Goal: Transaction & Acquisition: Purchase product/service

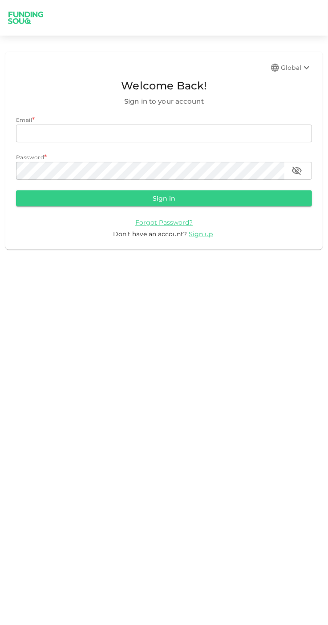
type input "[EMAIL_ADDRESS][DOMAIN_NAME]"
click at [16, 190] on button "Sign in" at bounding box center [164, 198] width 296 height 16
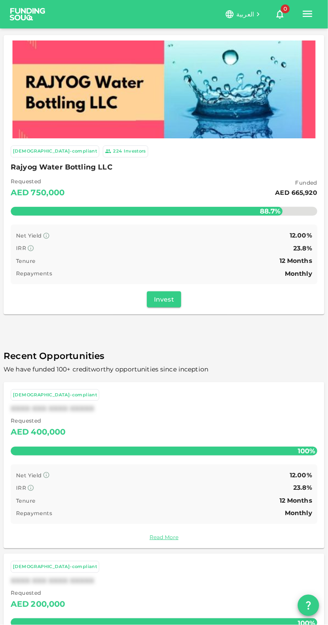
click at [171, 293] on button "Invest" at bounding box center [164, 299] width 34 height 16
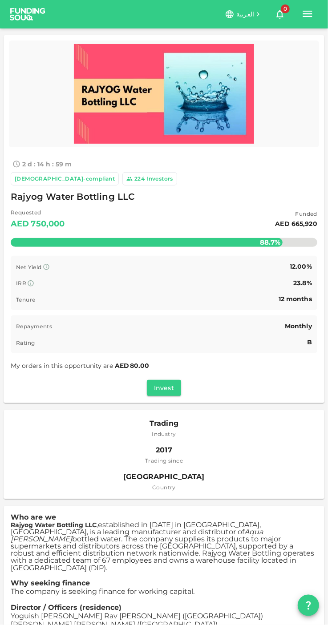
click at [133, 363] on span "80.00" at bounding box center [139, 365] width 19 height 8
click at [170, 393] on button "Invest" at bounding box center [164, 388] width 34 height 16
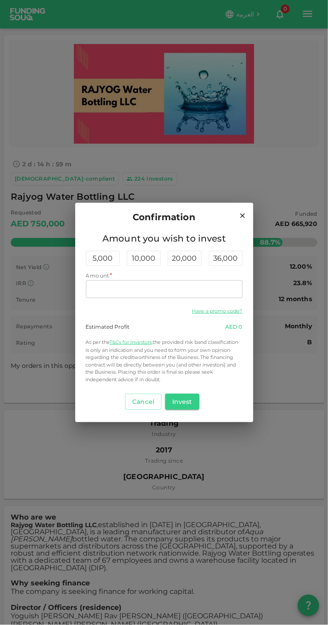
click at [14, 2] on div "Confirmation Amount you wish to invest 5,000 10,000 20,000 36,000 Amount * Amou…" at bounding box center [164, 312] width 328 height 625
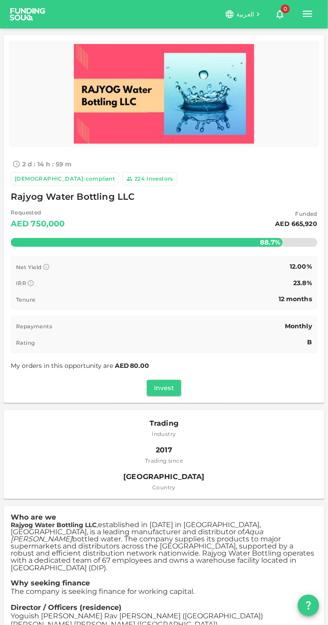
click at [312, 15] on icon "button" at bounding box center [307, 14] width 12 height 12
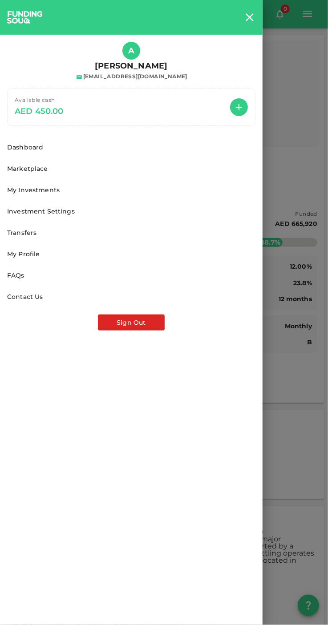
click at [306, 336] on div at bounding box center [164, 312] width 328 height 625
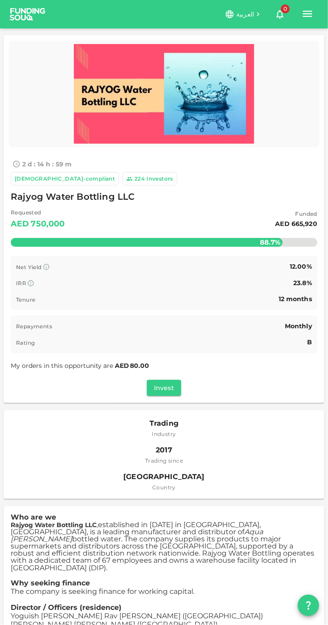
click at [172, 393] on button "Invest" at bounding box center [164, 388] width 34 height 16
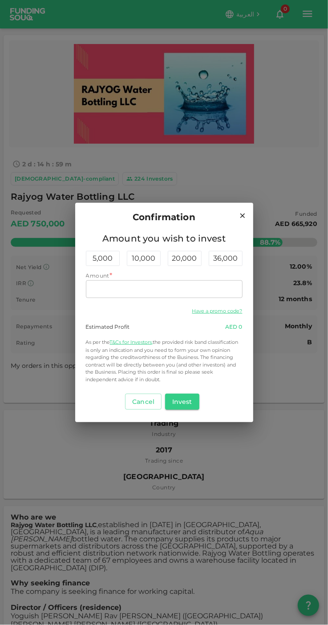
click at [192, 285] on input "Amount" at bounding box center [164, 289] width 156 height 18
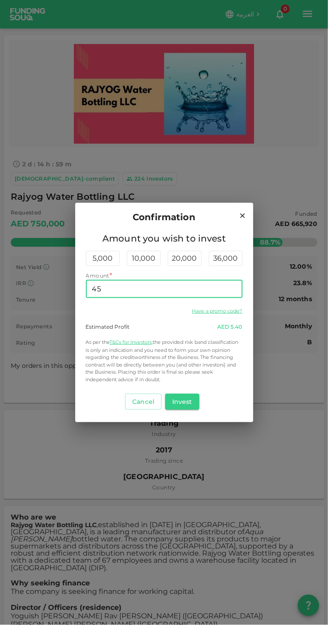
type input "450"
click at [194, 407] on button "Invest" at bounding box center [182, 401] width 34 height 16
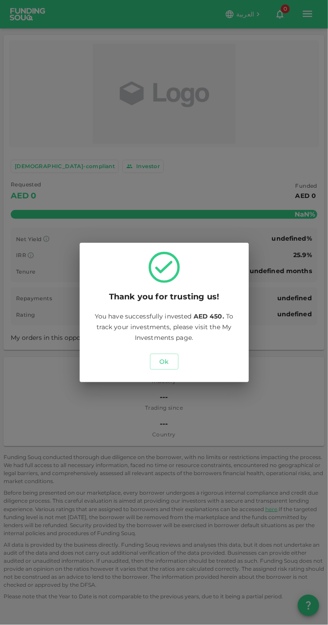
click at [176, 368] on button "Ok" at bounding box center [164, 361] width 28 height 16
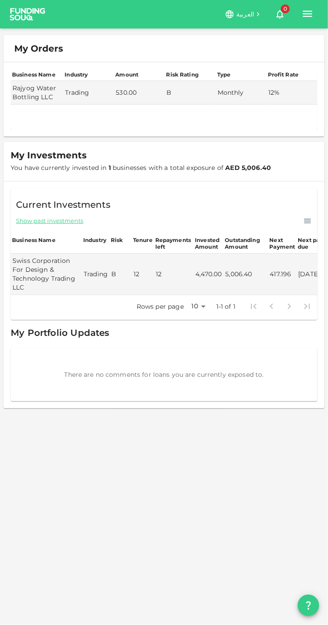
click at [33, 218] on span "Show past investments" at bounding box center [49, 221] width 67 height 8
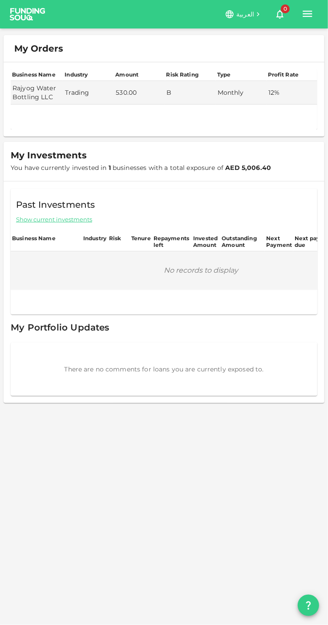
click at [20, 217] on span "Show current investments" at bounding box center [54, 219] width 76 height 8
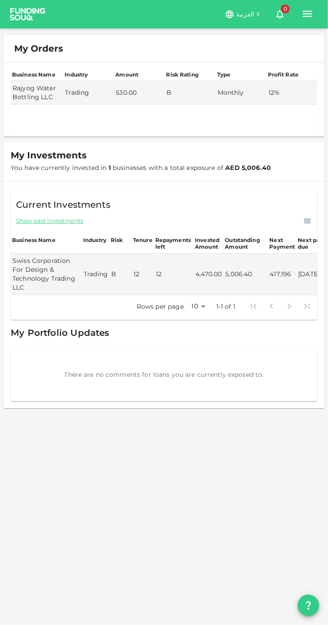
scroll to position [0, 84]
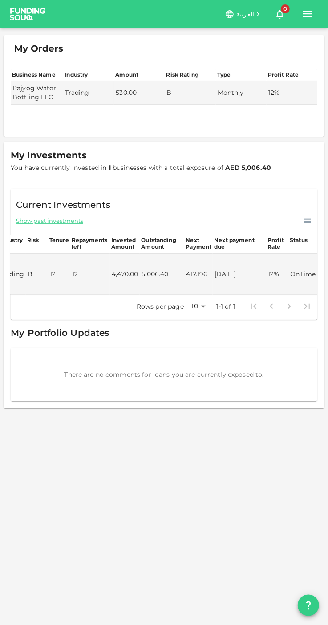
click at [307, 14] on icon "button" at bounding box center [307, 14] width 9 height 6
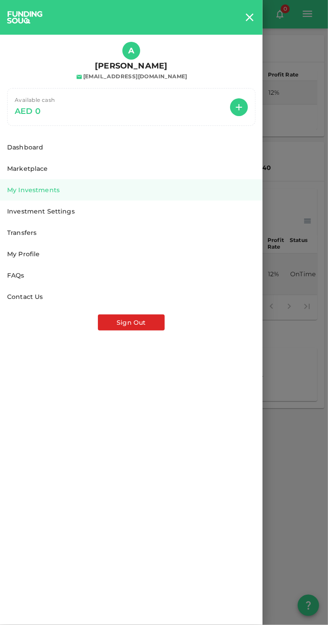
click at [160, 327] on button "Sign Out" at bounding box center [131, 322] width 67 height 16
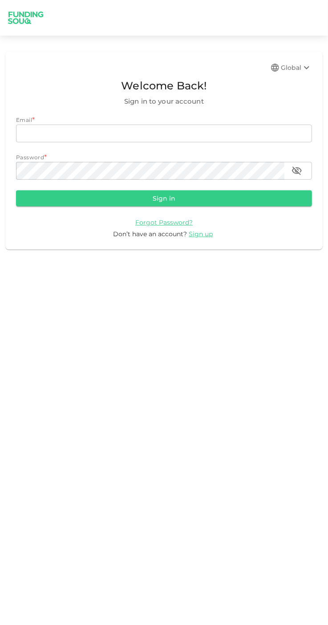
click at [56, 131] on input "email" at bounding box center [164, 133] width 296 height 18
type input "[EMAIL_ADDRESS][DOMAIN_NAME]"
click at [16, 190] on button "Sign in" at bounding box center [164, 198] width 296 height 16
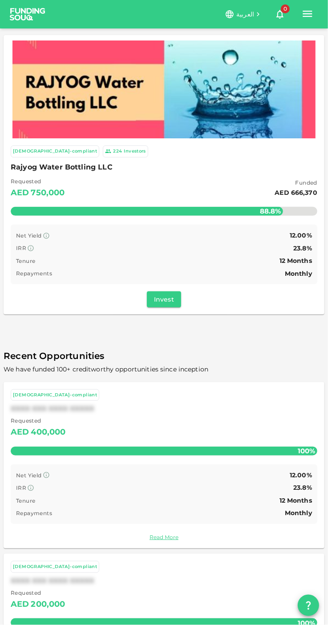
click at [308, 14] on icon "button" at bounding box center [307, 14] width 9 height 6
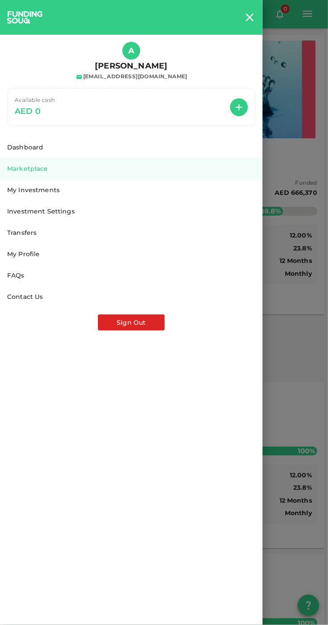
click at [20, 232] on div "Transfers" at bounding box center [131, 232] width 248 height 9
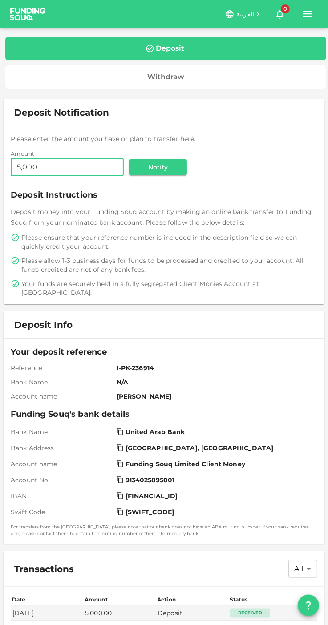
type input "5,000"
click at [146, 164] on button "Notify" at bounding box center [158, 167] width 58 height 16
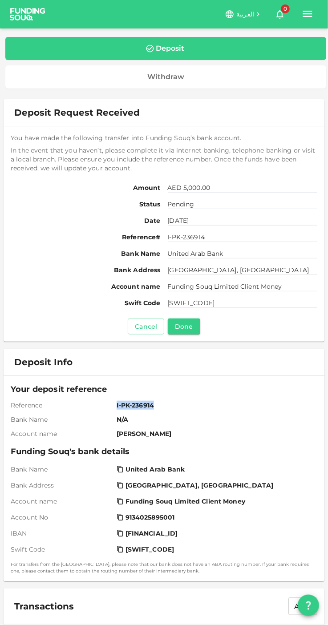
copy span "I-PK-236914"
click at [310, 17] on icon "button" at bounding box center [307, 14] width 9 height 6
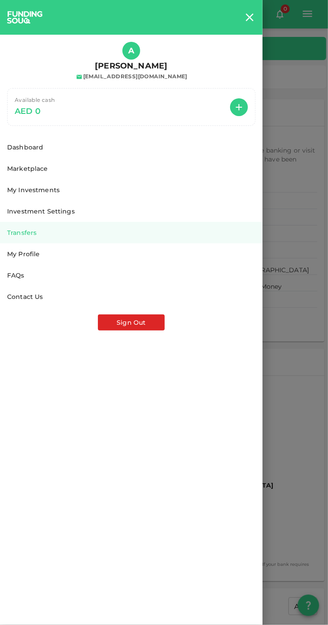
click at [19, 155] on link "Dashboard" at bounding box center [131, 146] width 262 height 21
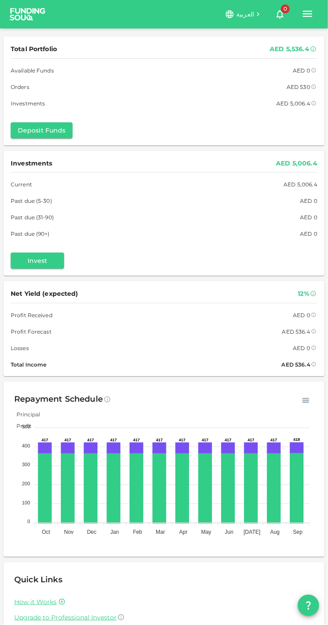
click at [306, 14] on icon "button" at bounding box center [307, 14] width 9 height 6
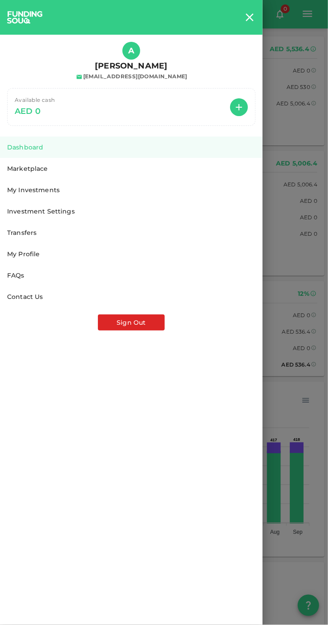
click at [15, 170] on div "Marketplace" at bounding box center [131, 168] width 248 height 9
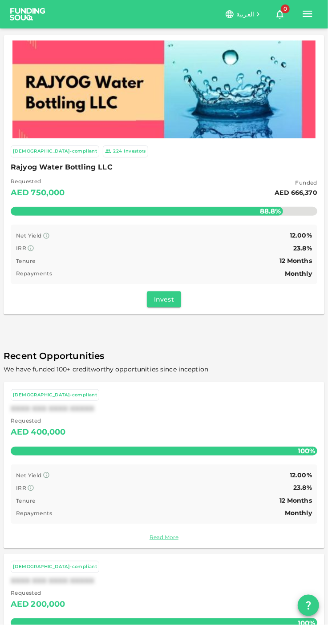
click at [300, 23] on div "العربية 0 A" at bounding box center [180, 14] width 273 height 21
click at [307, 16] on icon "button" at bounding box center [307, 14] width 9 height 6
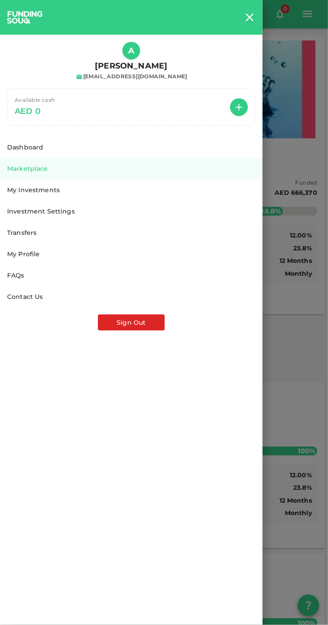
click at [24, 189] on div "My Investments" at bounding box center [131, 189] width 248 height 9
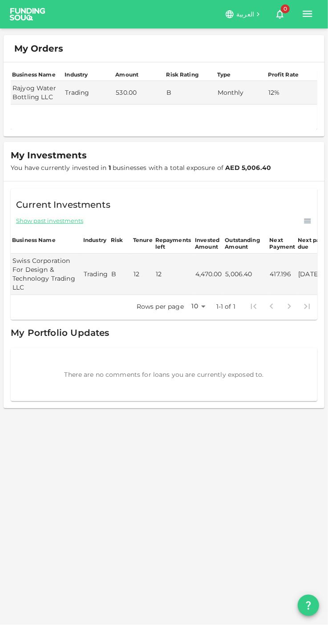
click at [305, 20] on button "button" at bounding box center [307, 13] width 20 height 23
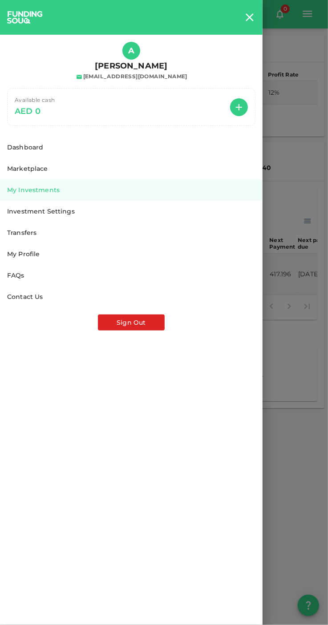
click at [17, 111] on span "AED 0" at bounding box center [35, 111] width 40 height 14
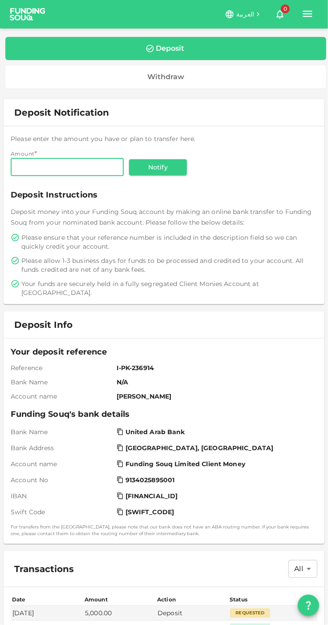
click at [307, 14] on icon "button" at bounding box center [307, 14] width 9 height 6
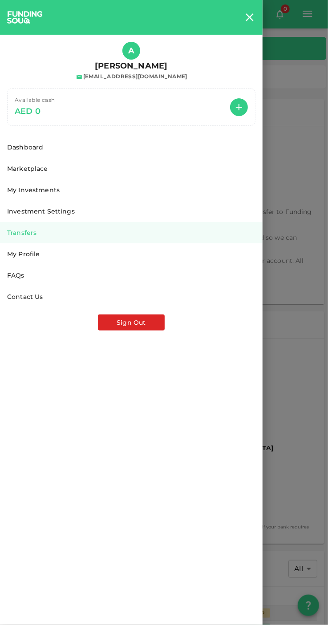
click at [13, 148] on div "Dashboard" at bounding box center [131, 147] width 248 height 9
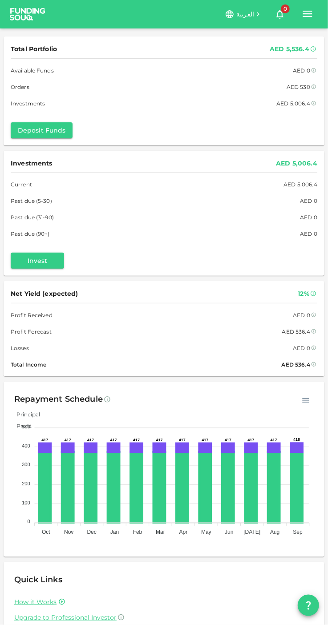
click at [301, 9] on icon "button" at bounding box center [307, 14] width 12 height 12
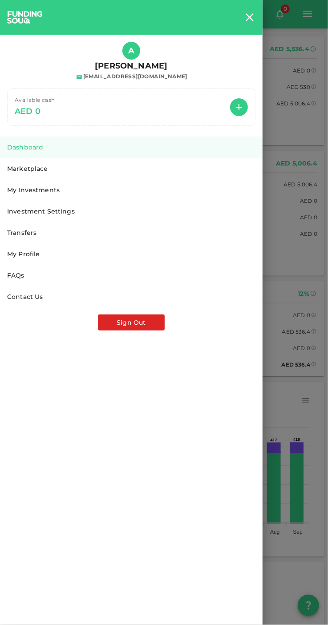
click at [148, 328] on button "Sign Out" at bounding box center [131, 322] width 67 height 16
